Goal: Find specific page/section: Find specific page/section

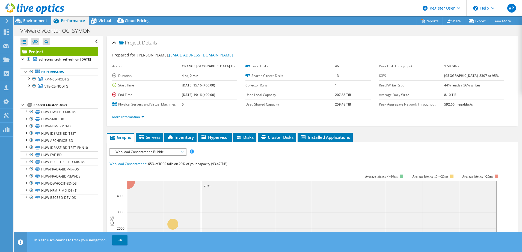
select select "USD"
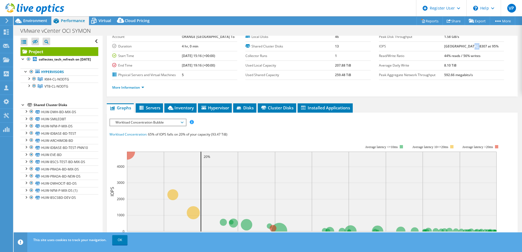
scroll to position [29, 0]
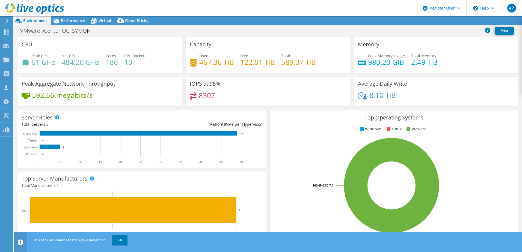
select select "USD"
click at [6, 62] on icon at bounding box center [6, 59] width 7 height 5
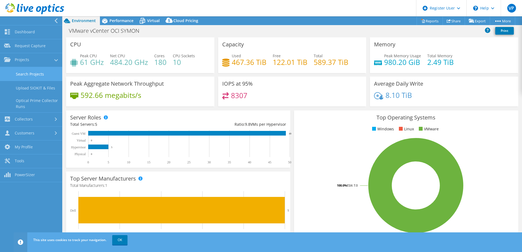
click at [26, 76] on link "Search Projects" at bounding box center [31, 74] width 62 height 14
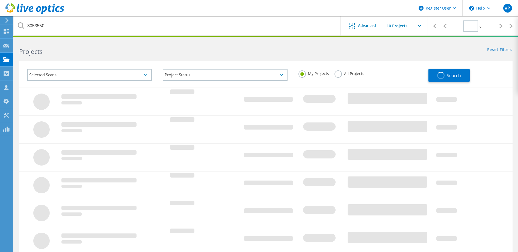
type input "1"
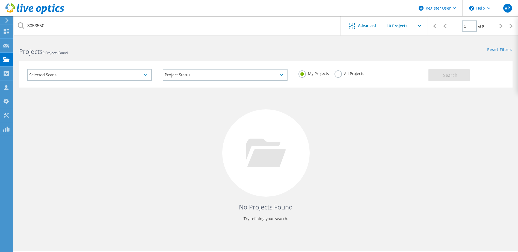
click at [340, 75] on label "All Projects" at bounding box center [350, 72] width 30 height 5
click at [0, 0] on input "All Projects" at bounding box center [0, 0] width 0 height 0
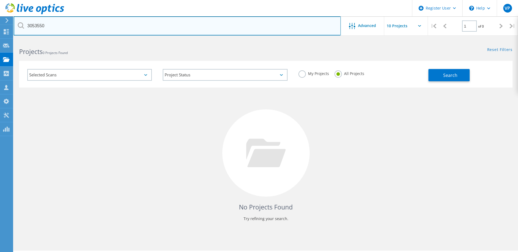
click at [133, 25] on input "3053550" at bounding box center [177, 25] width 327 height 19
paste input "3052566"
type input "3052566"
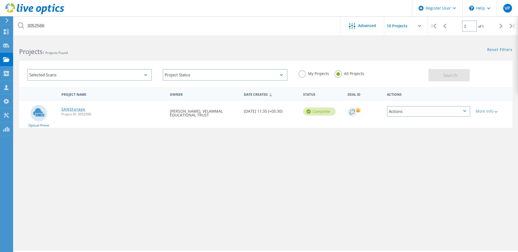
click at [76, 108] on link "SANStorage" at bounding box center [73, 110] width 24 height 4
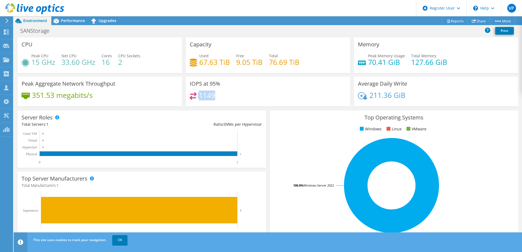
drag, startPoint x: 216, startPoint y: 96, endPoint x: 195, endPoint y: 96, distance: 20.8
click at [195, 96] on div "1149" at bounding box center [268, 98] width 156 height 12
drag, startPoint x: 195, startPoint y: 96, endPoint x: 268, endPoint y: 96, distance: 72.4
click at [268, 96] on div "1149" at bounding box center [268, 98] width 156 height 12
drag, startPoint x: 214, startPoint y: 94, endPoint x: 199, endPoint y: 98, distance: 15.5
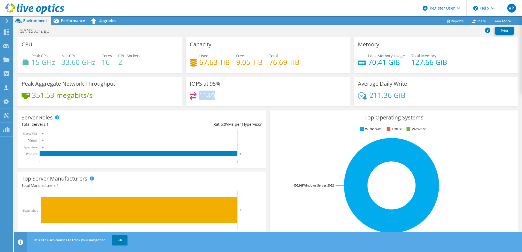
click at [199, 98] on div "1149" at bounding box center [268, 98] width 156 height 12
